Goal: Contribute content

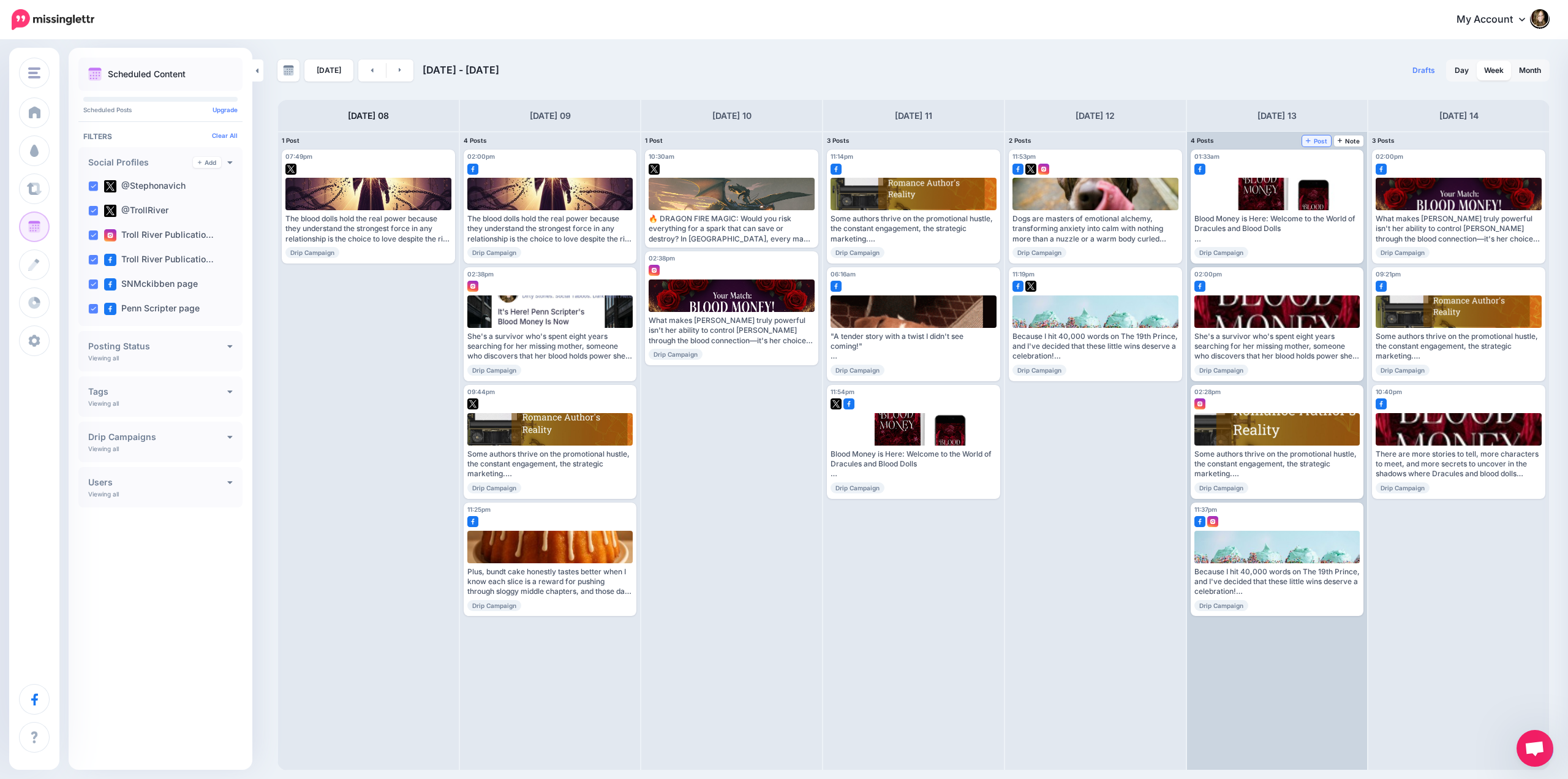
click at [1313, 141] on span "Post" at bounding box center [1317, 141] width 21 height 6
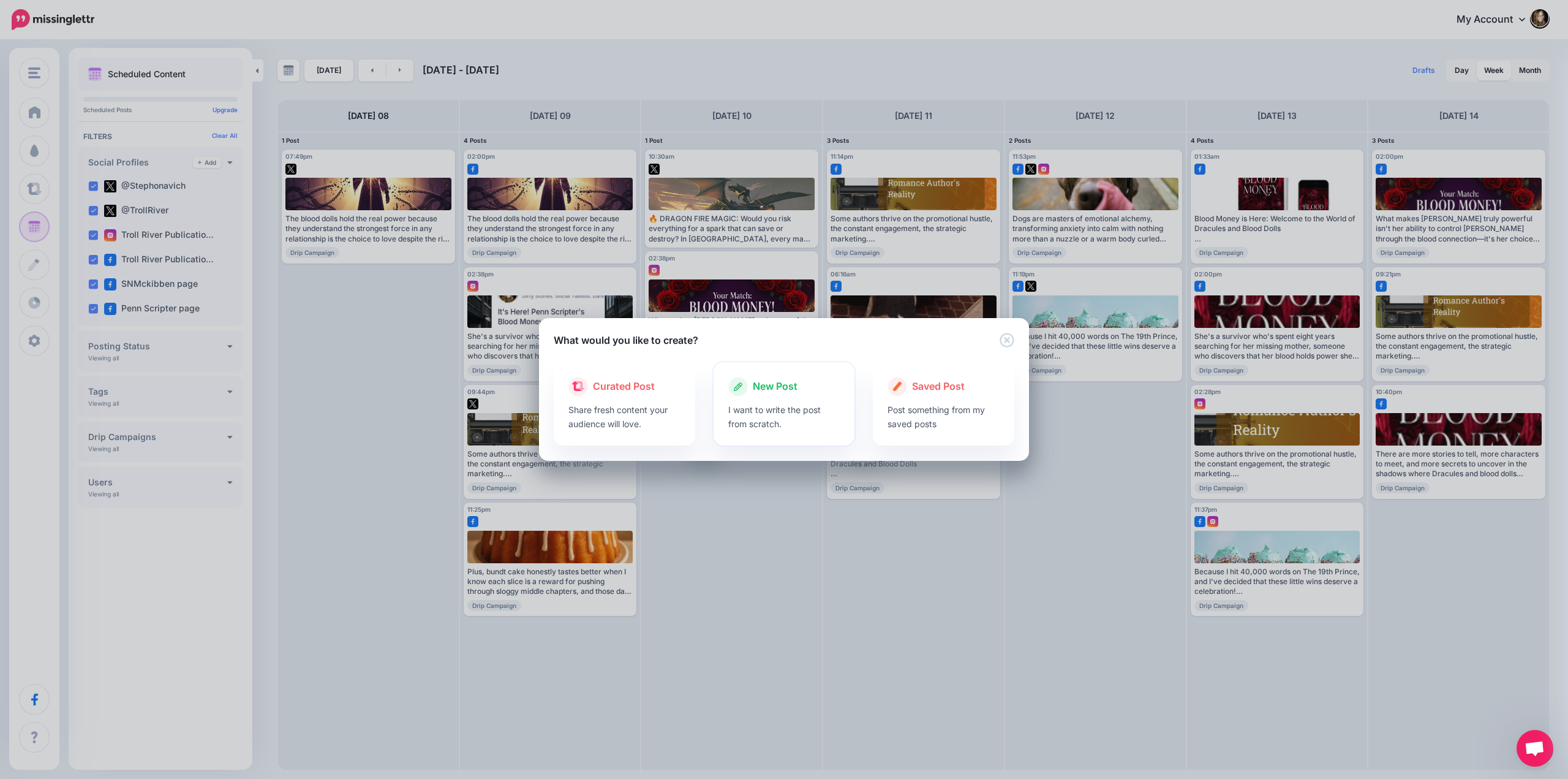
click at [775, 384] on span "New Post" at bounding box center [775, 386] width 45 height 16
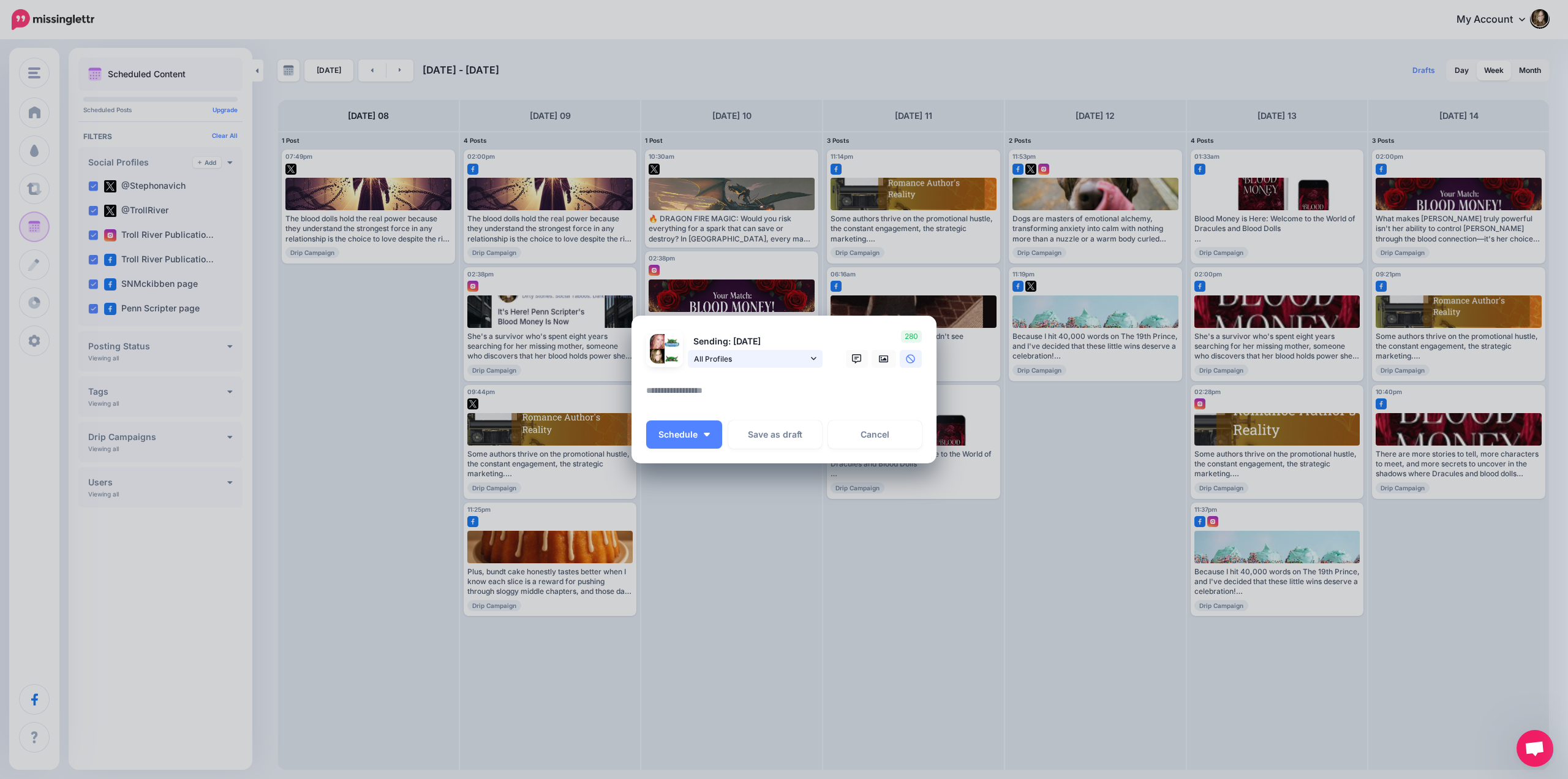
click at [807, 358] on span "All Profiles" at bounding box center [751, 359] width 114 height 13
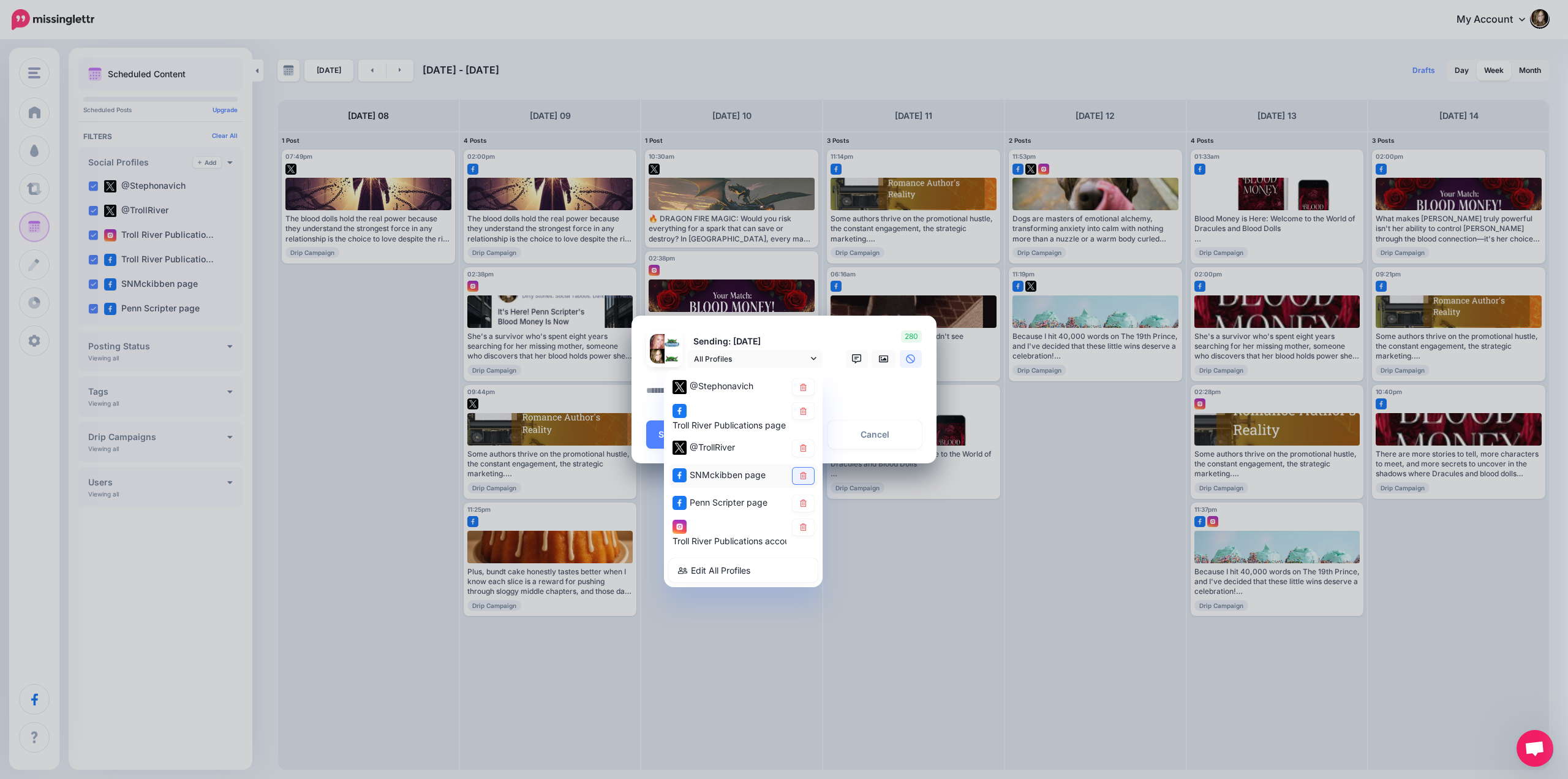
click at [801, 473] on icon at bounding box center [803, 475] width 9 height 8
click at [804, 503] on icon at bounding box center [803, 503] width 9 height 8
click at [803, 524] on icon at bounding box center [803, 527] width 9 height 8
click at [846, 384] on textarea at bounding box center [787, 395] width 282 height 24
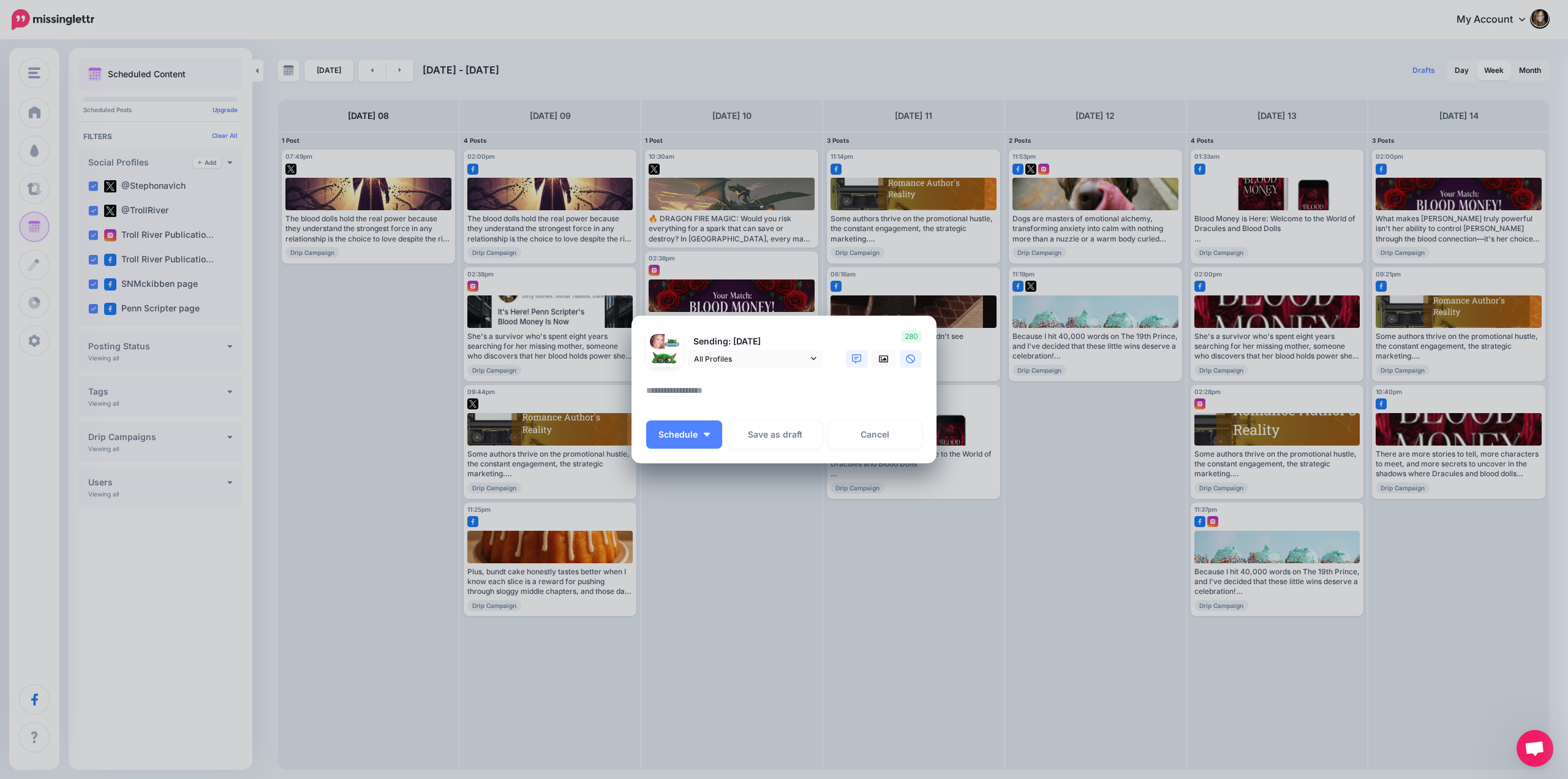
click at [856, 359] on icon at bounding box center [856, 359] width 9 height 9
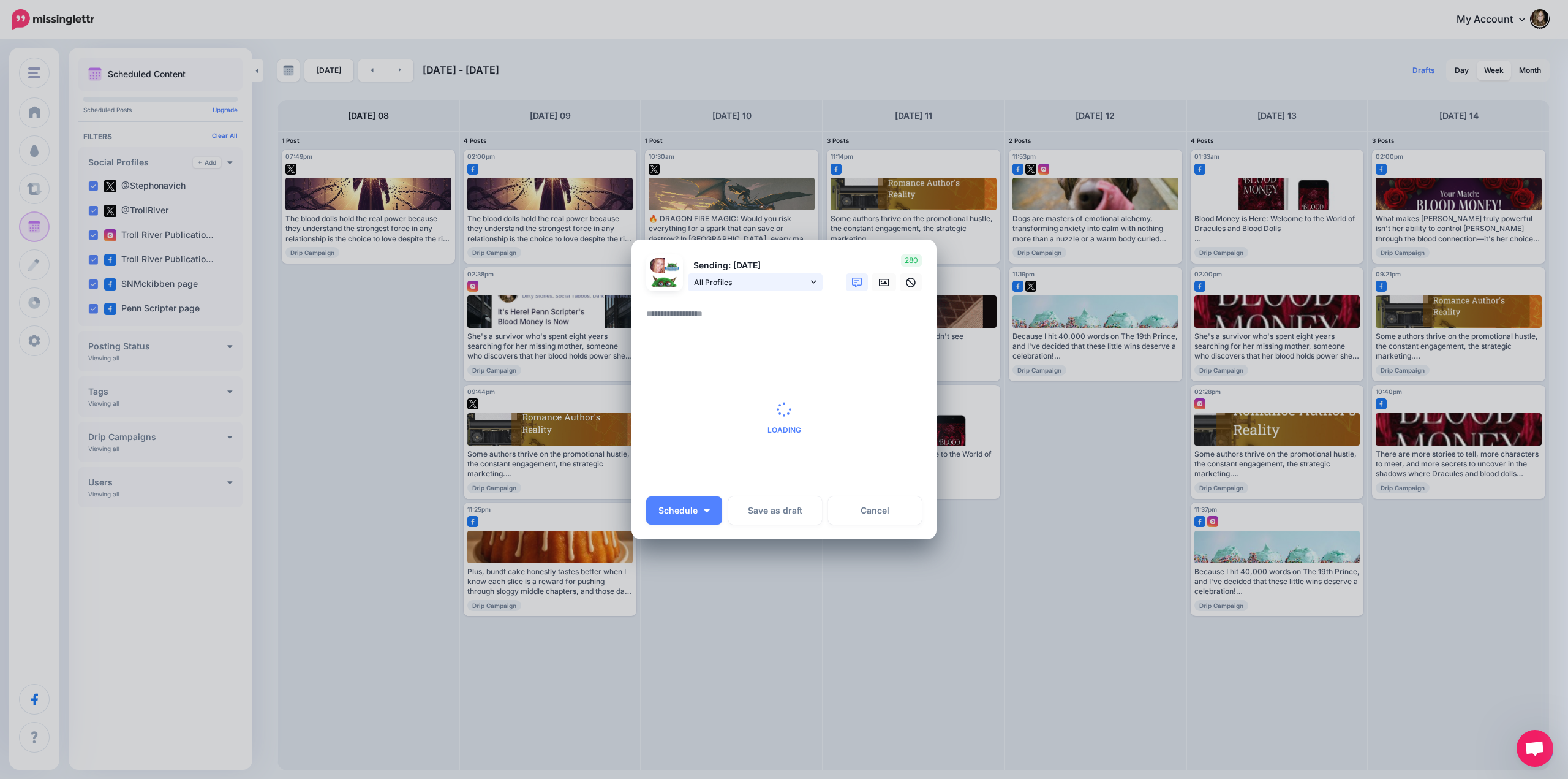
click at [810, 282] on link "All Profiles" at bounding box center [755, 282] width 135 height 18
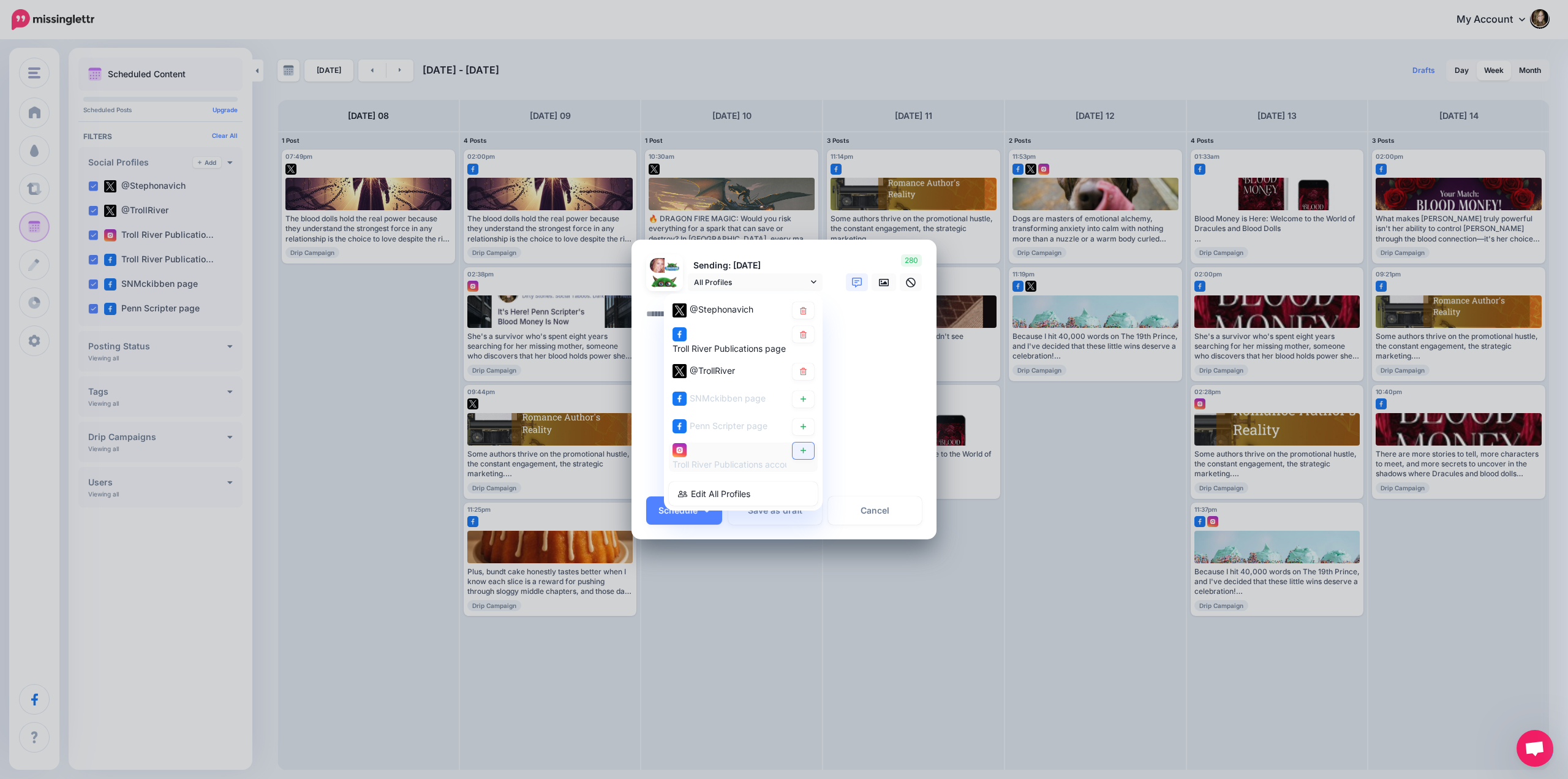
click at [807, 449] on icon at bounding box center [803, 450] width 9 height 8
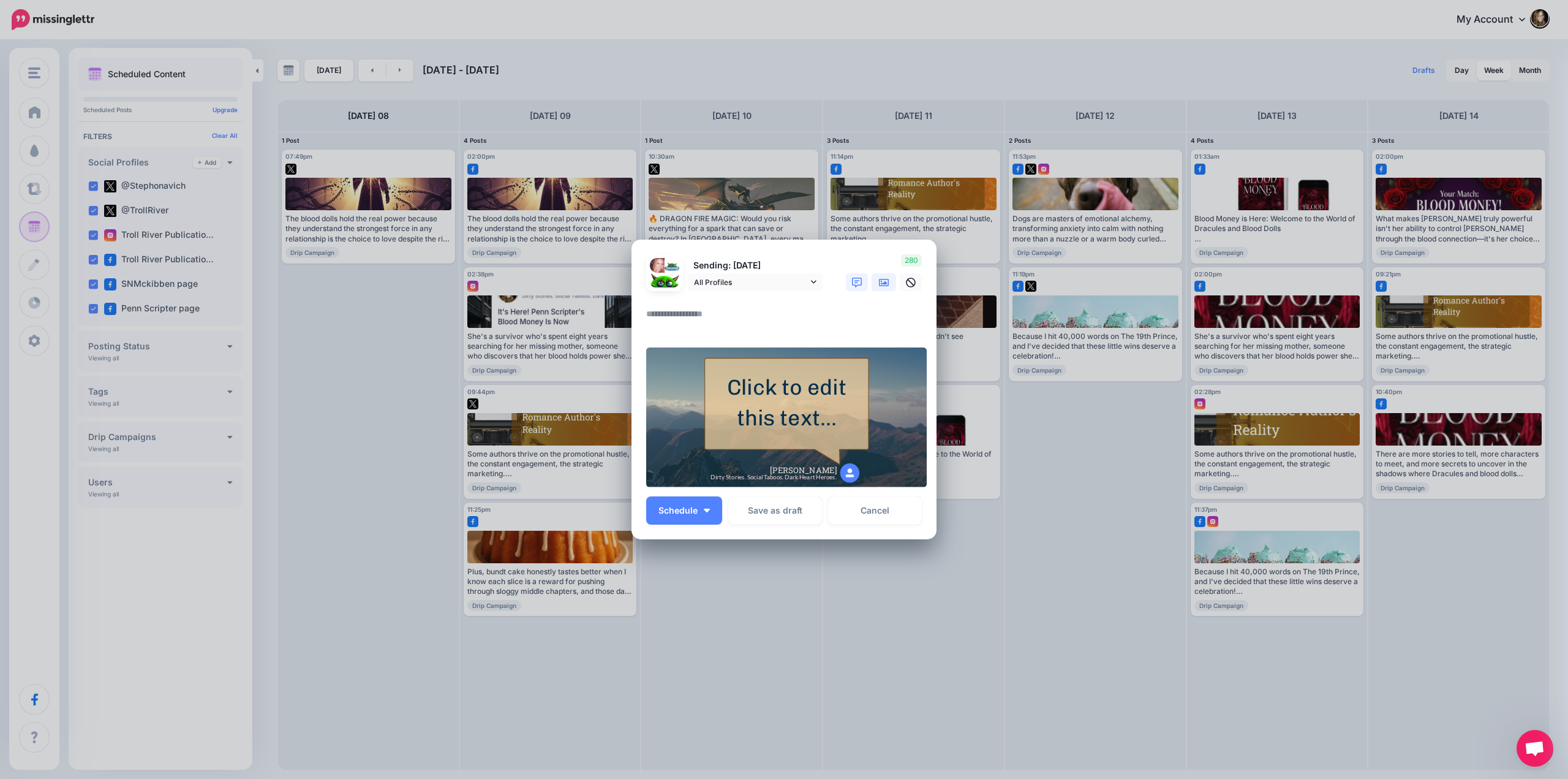
click at [884, 286] on icon at bounding box center [884, 282] width 9 height 8
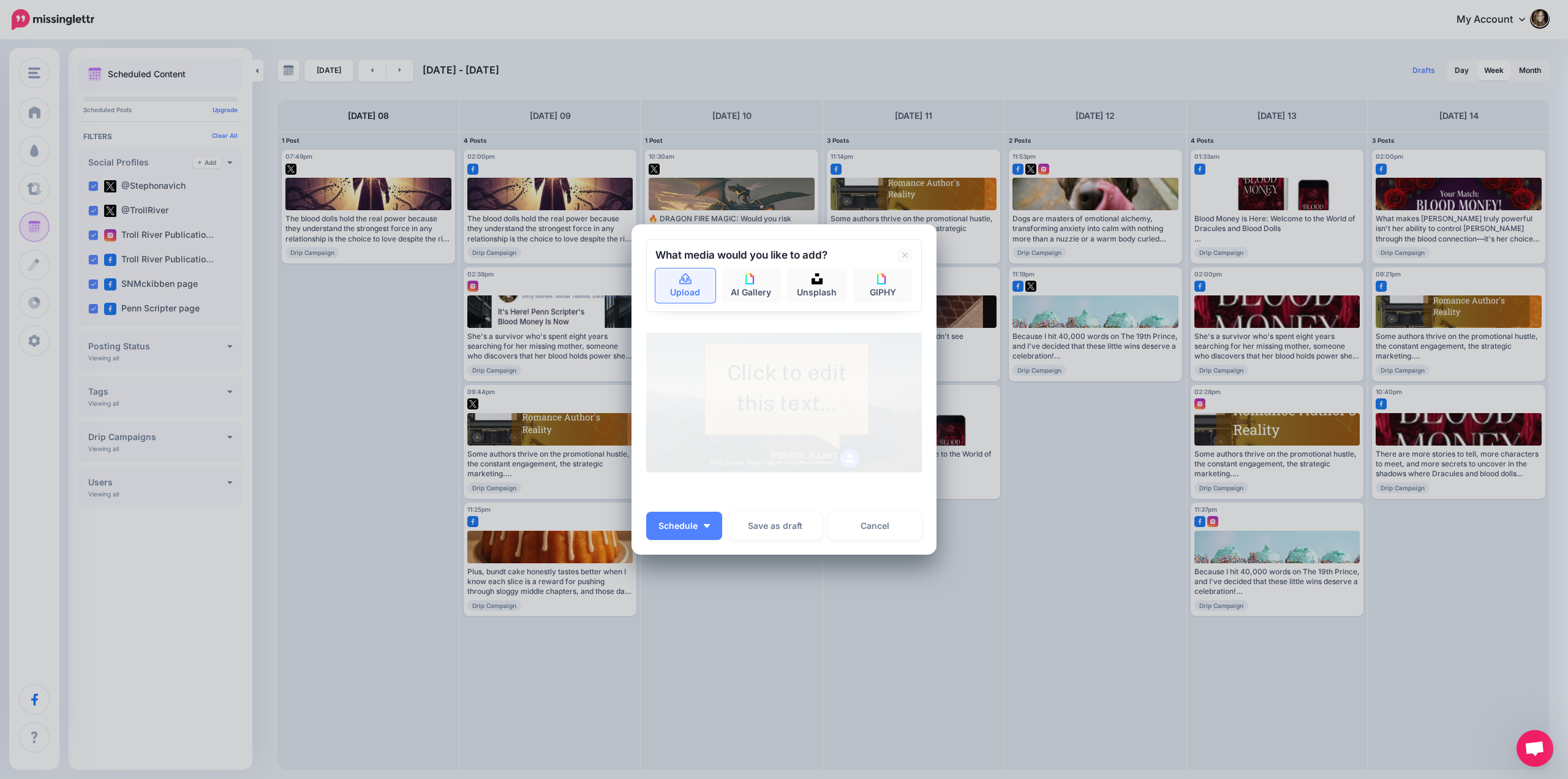
click at [692, 284] on link "Upload" at bounding box center [685, 286] width 60 height 34
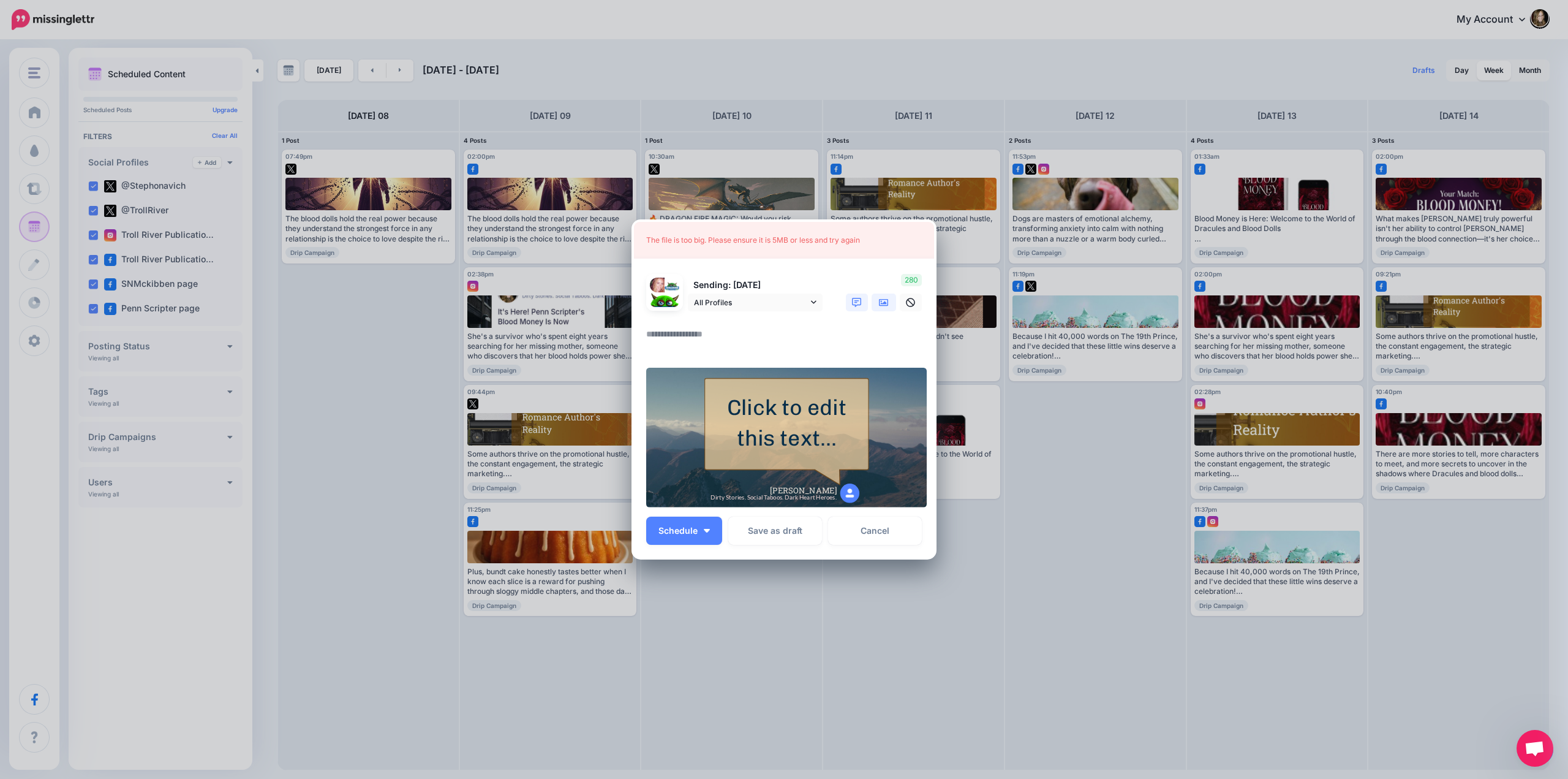
click at [882, 300] on icon at bounding box center [884, 302] width 9 height 9
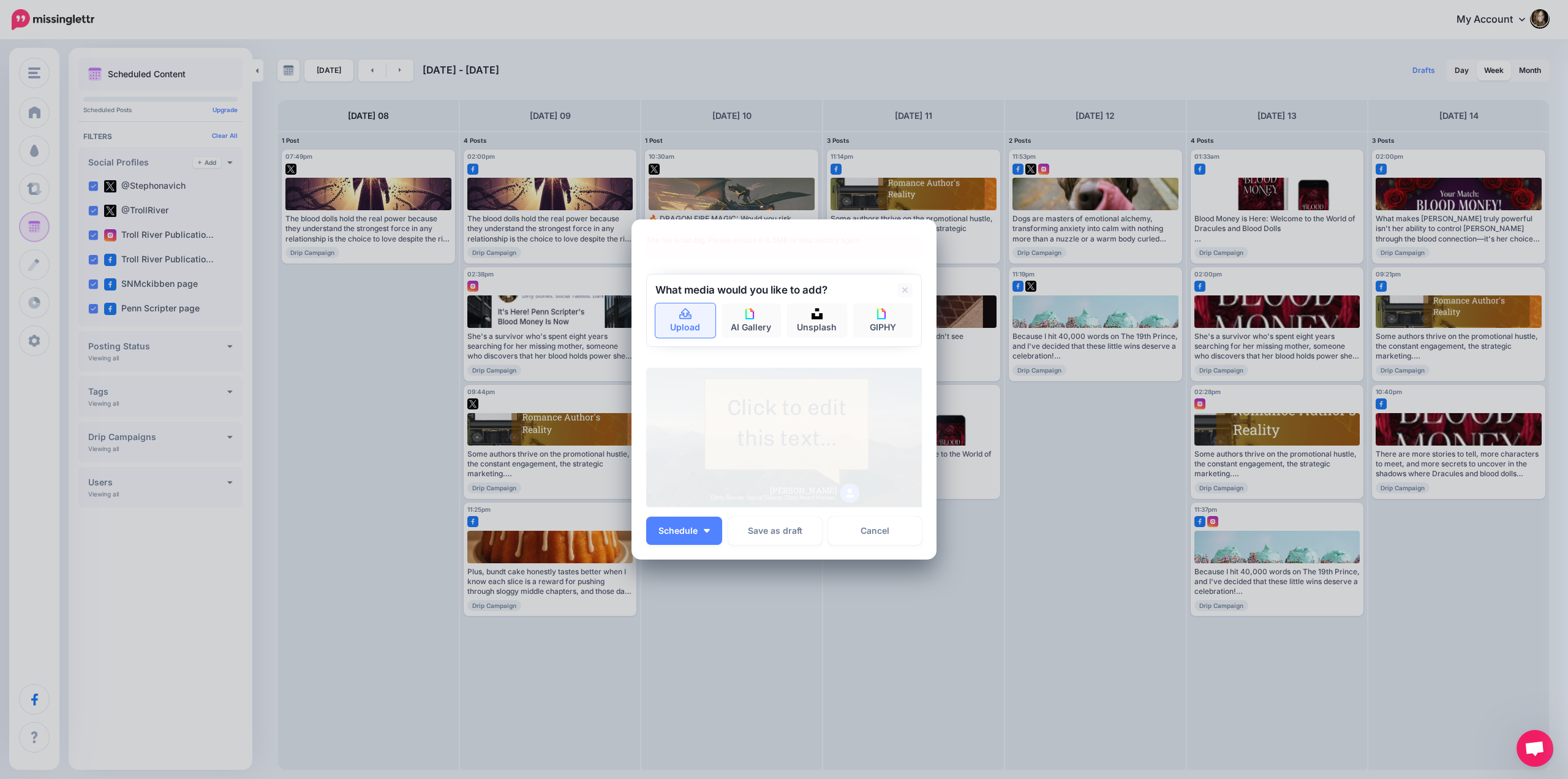
click at [697, 323] on link "Upload" at bounding box center [685, 320] width 60 height 34
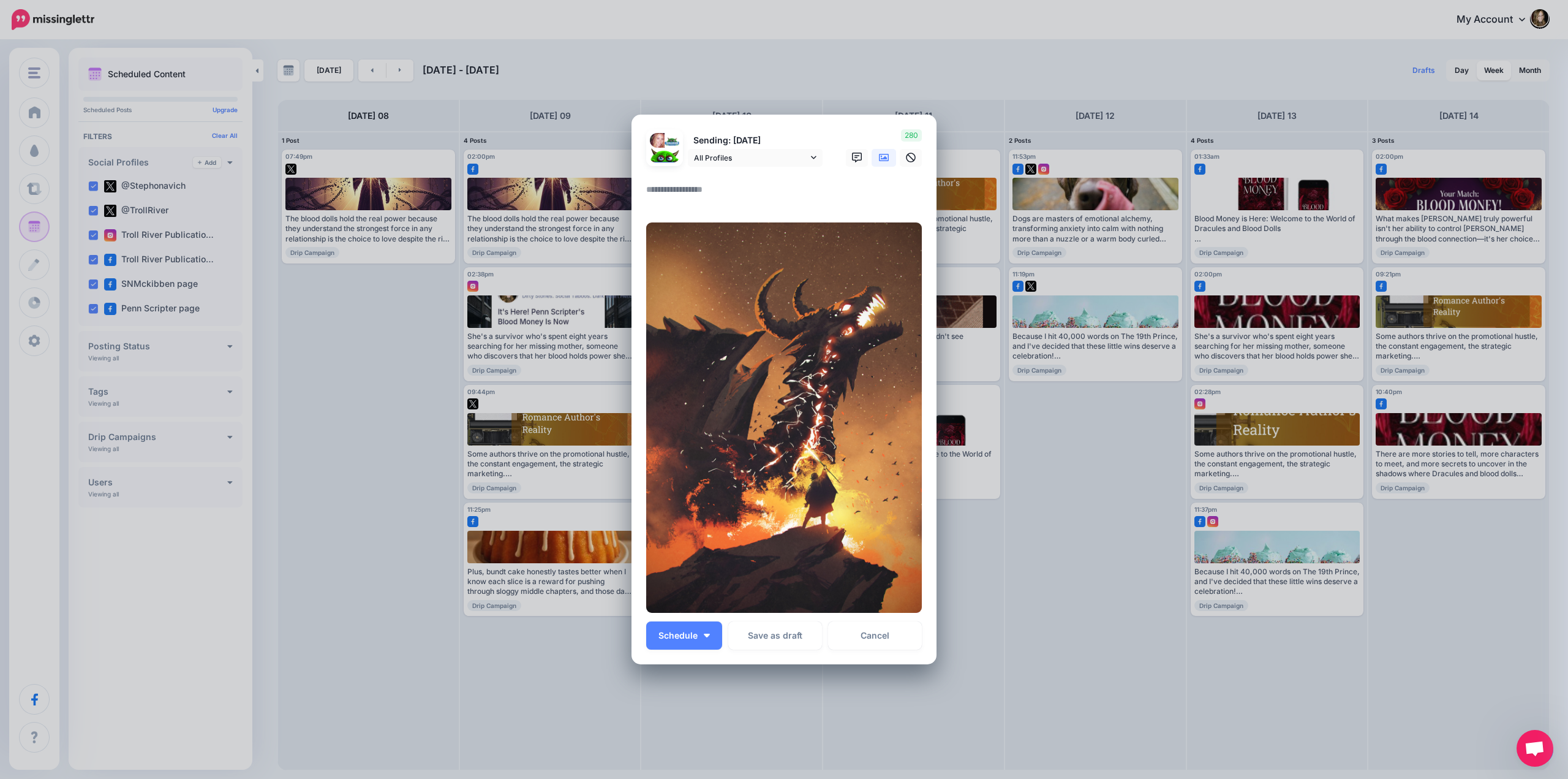
click at [672, 190] on textarea at bounding box center [787, 194] width 282 height 24
paste textarea "**********"
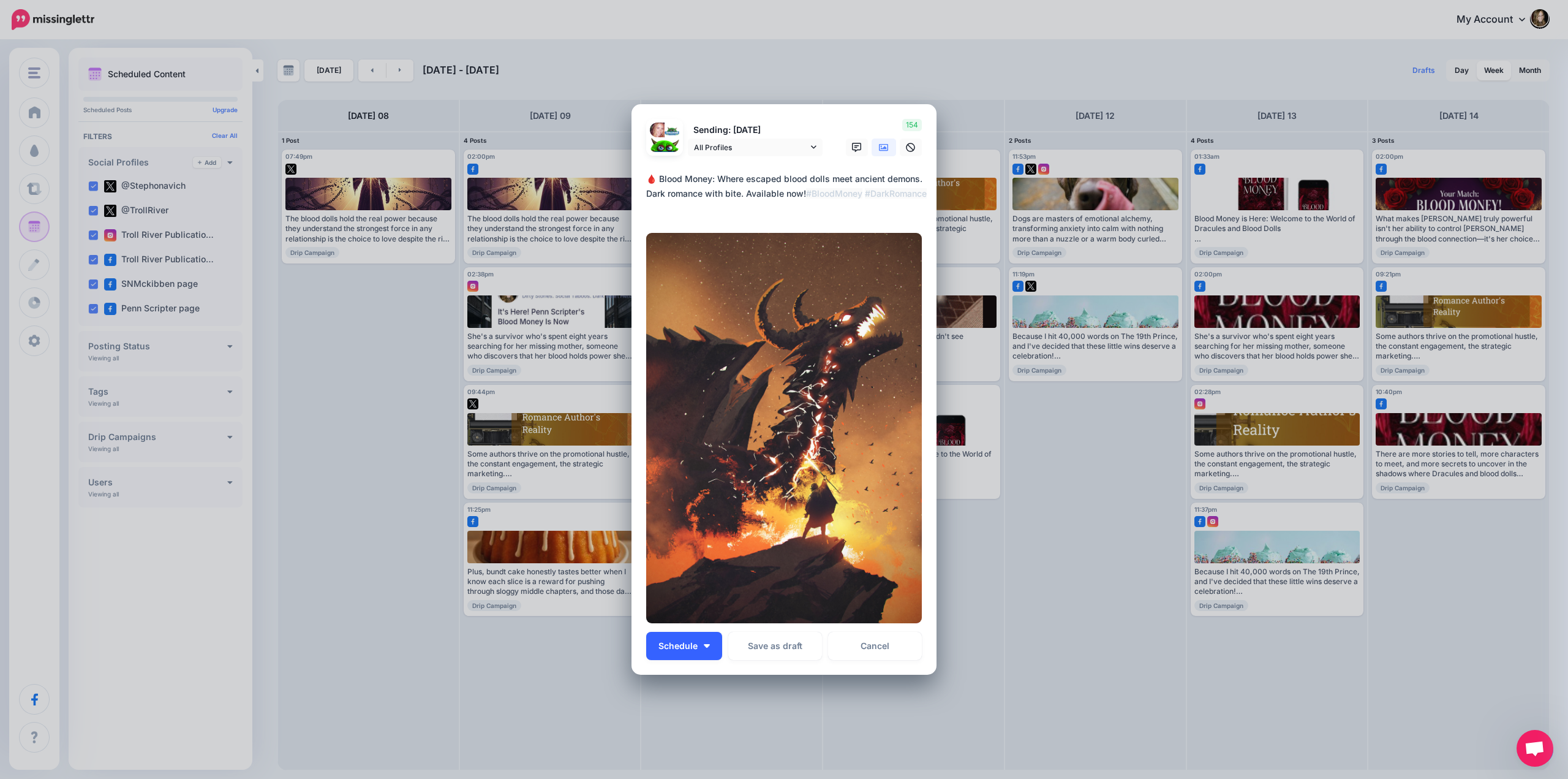
type textarea "**********"
click at [677, 649] on span "Schedule" at bounding box center [678, 646] width 39 height 9
click at [675, 734] on link "Choose Custom Time" at bounding box center [703, 734] width 104 height 24
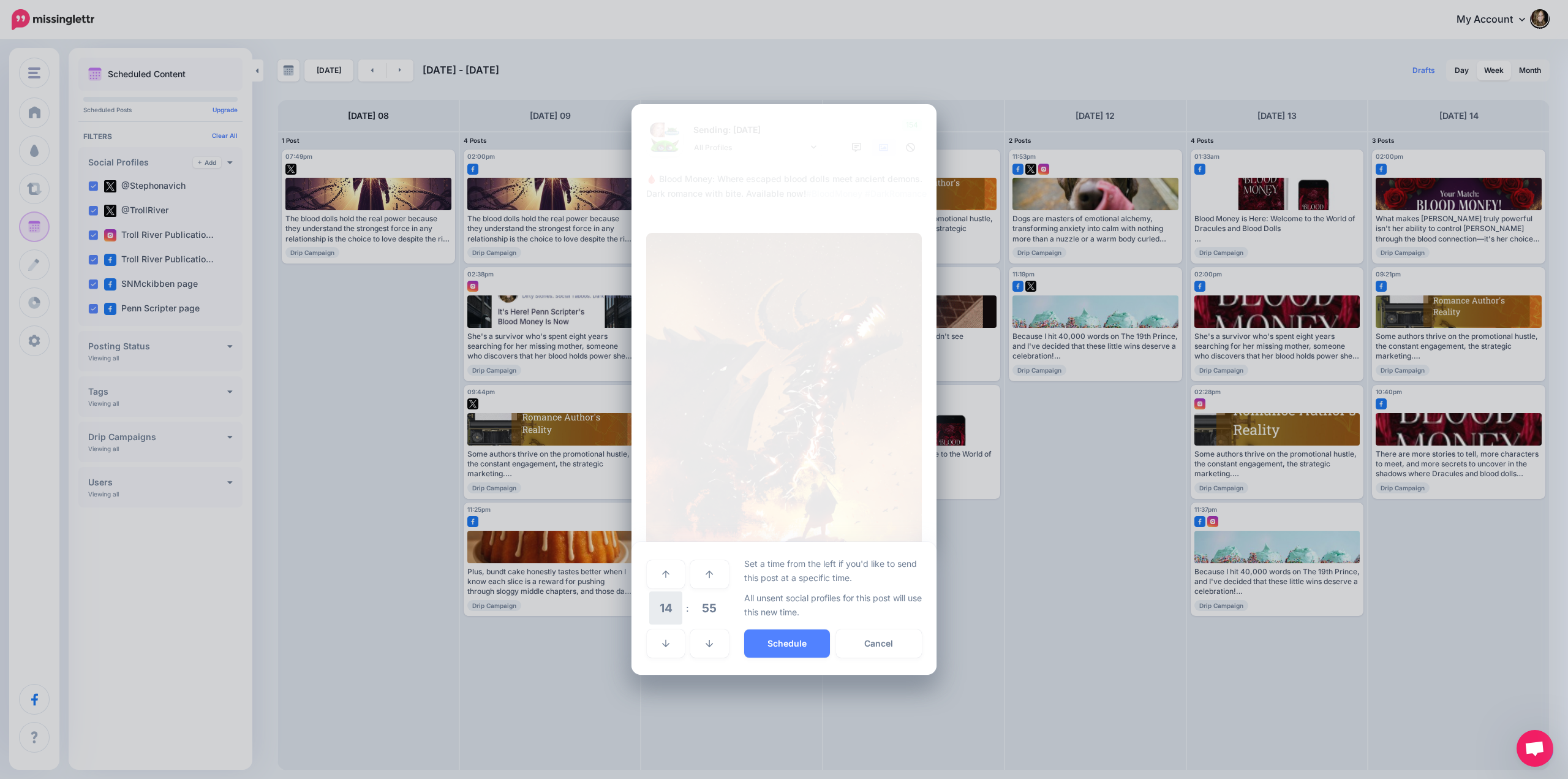
click at [668, 610] on span "14" at bounding box center [666, 607] width 33 height 33
click at [684, 599] on td "10" at bounding box center [680, 599] width 14 height 18
click at [707, 605] on span "55" at bounding box center [709, 607] width 33 height 33
click at [680, 610] on td "30" at bounding box center [680, 607] width 14 height 34
click at [757, 642] on button "Schedule" at bounding box center [787, 643] width 86 height 28
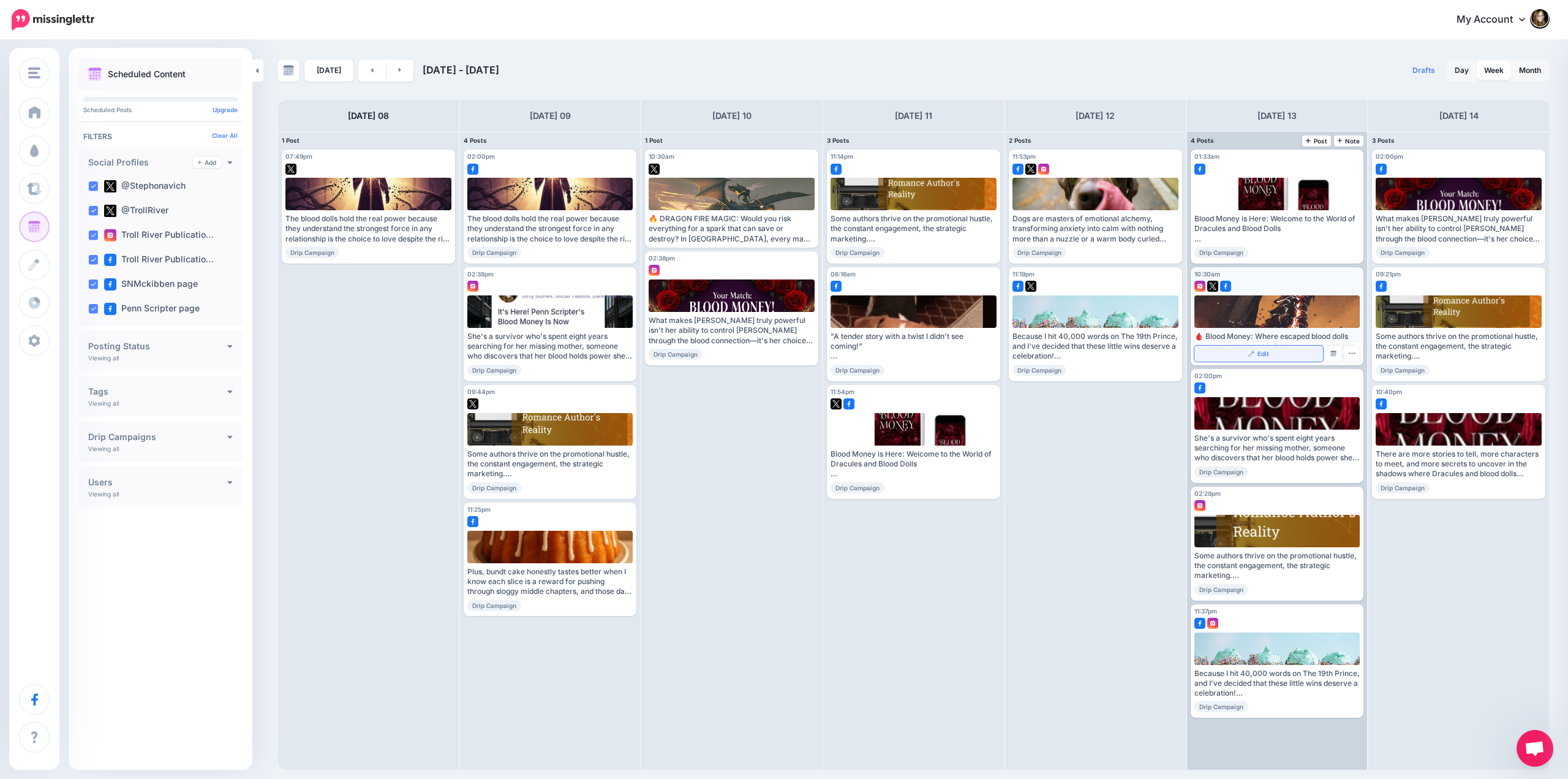
click at [1300, 357] on link "Edit" at bounding box center [1259, 353] width 130 height 16
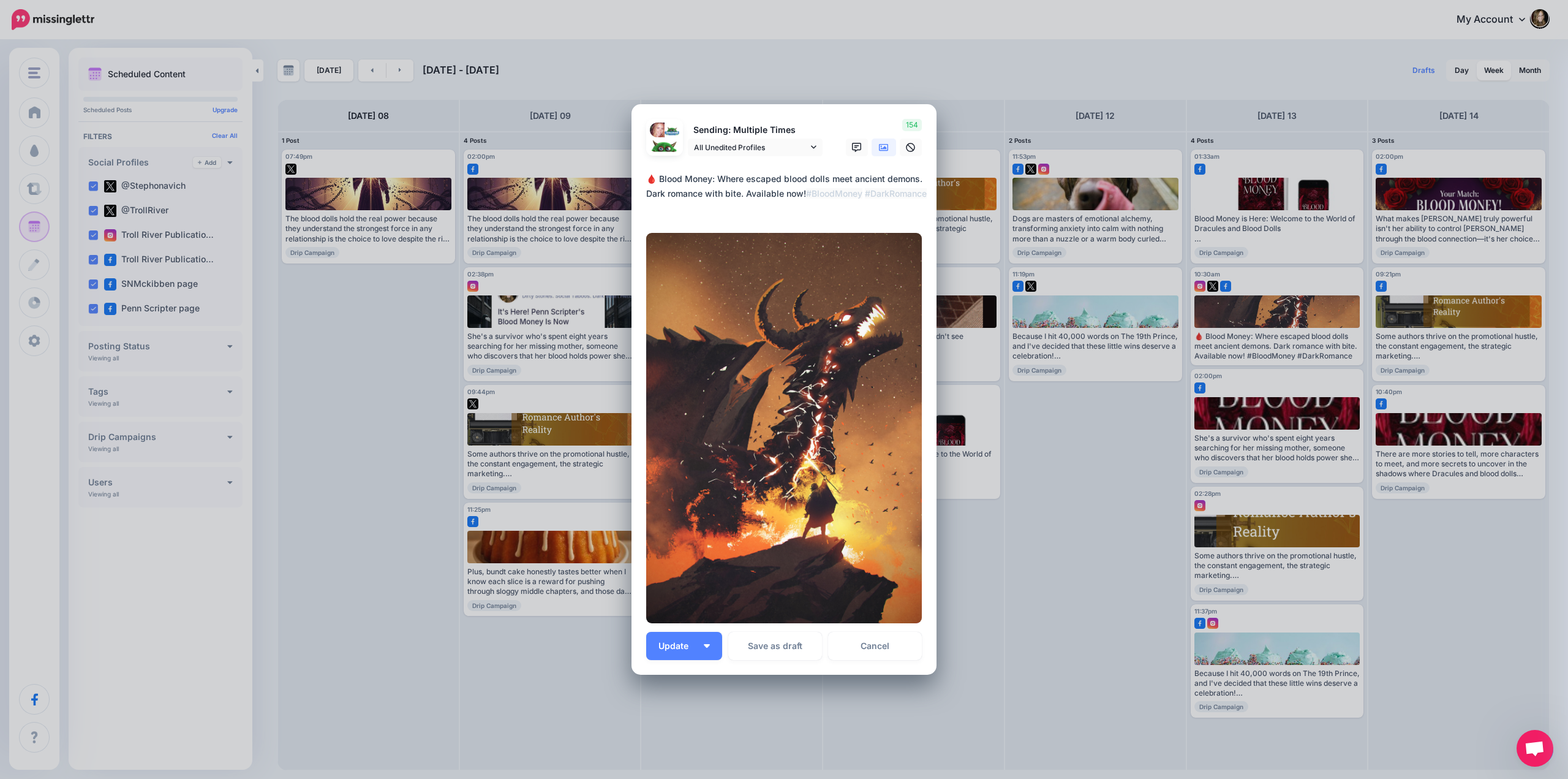
click at [879, 151] on icon at bounding box center [884, 148] width 9 height 8
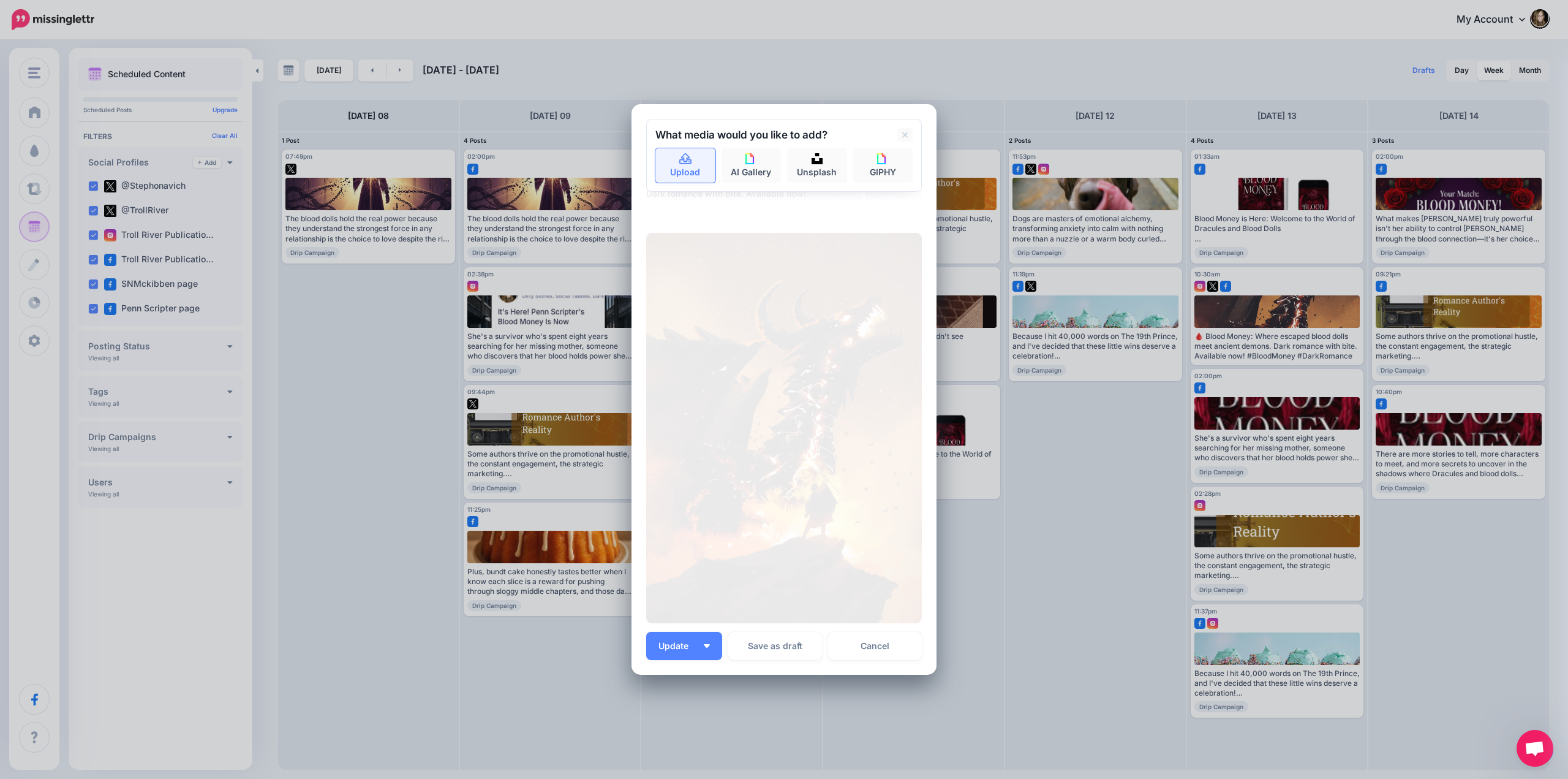
click at [679, 164] on icon at bounding box center [685, 159] width 12 height 11
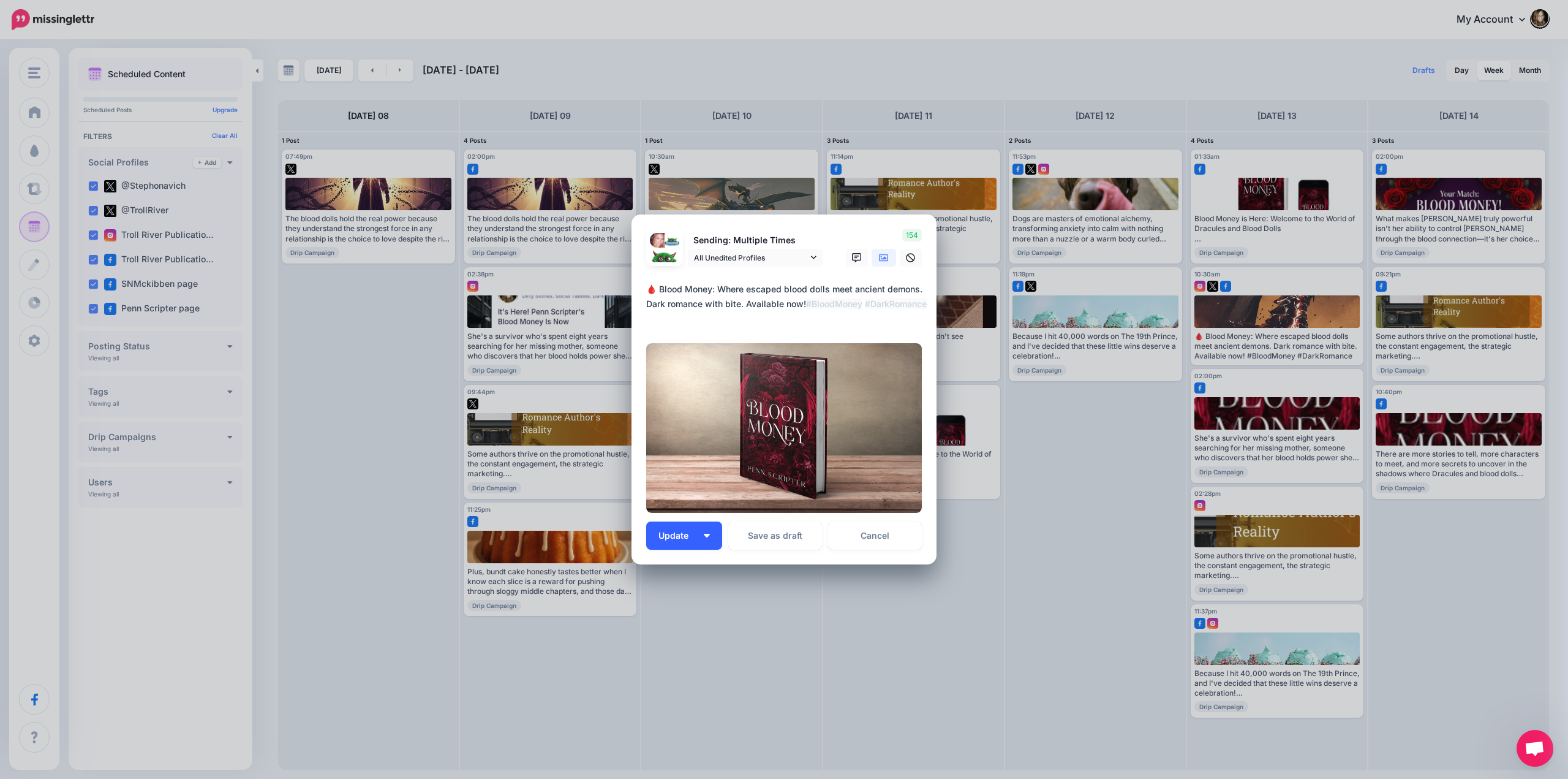
click at [670, 533] on span "Update" at bounding box center [678, 535] width 39 height 9
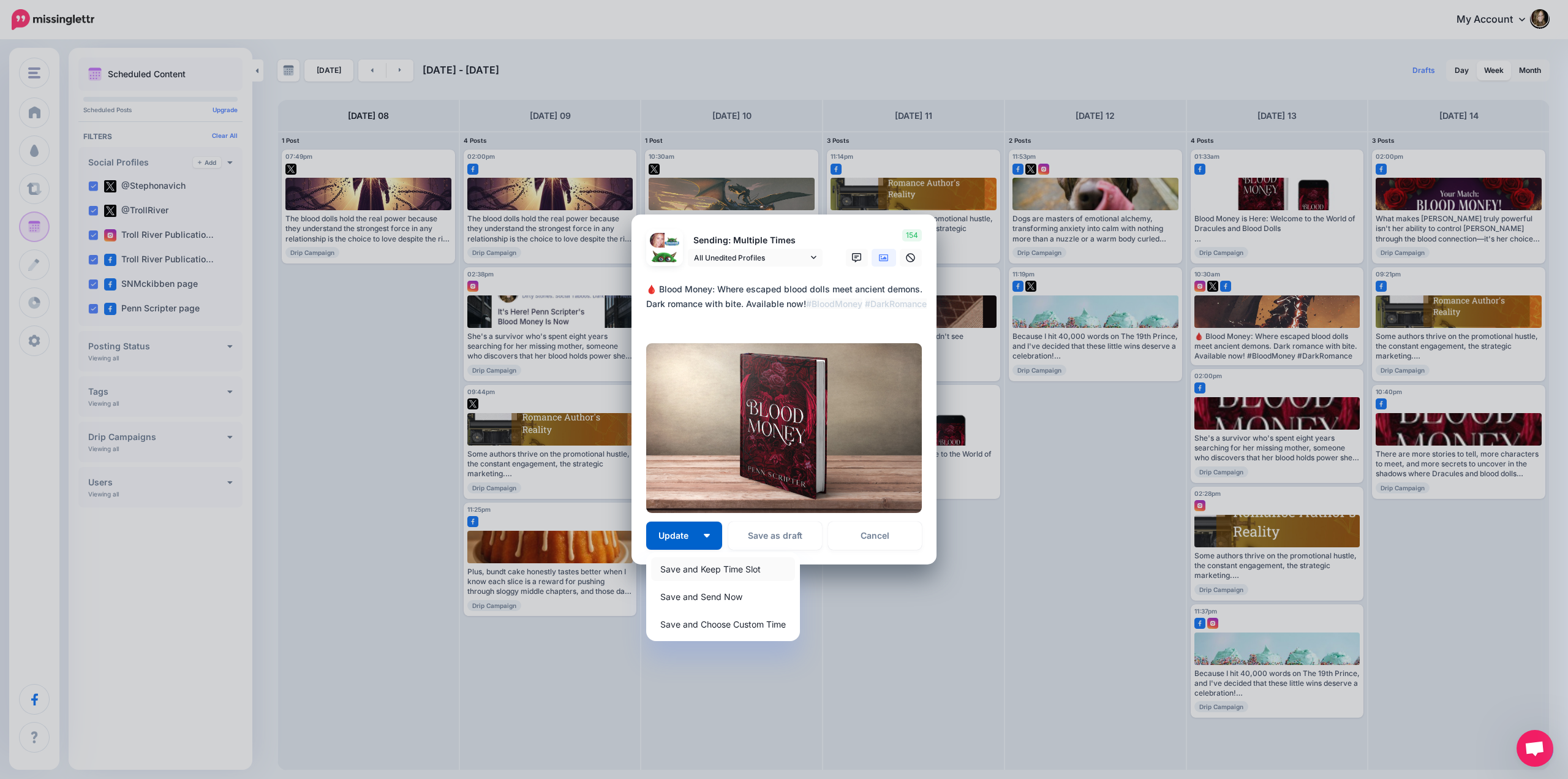
click at [678, 567] on link "Save and Keep Time Slot" at bounding box center [723, 569] width 144 height 24
